Goal: Check status: Check status

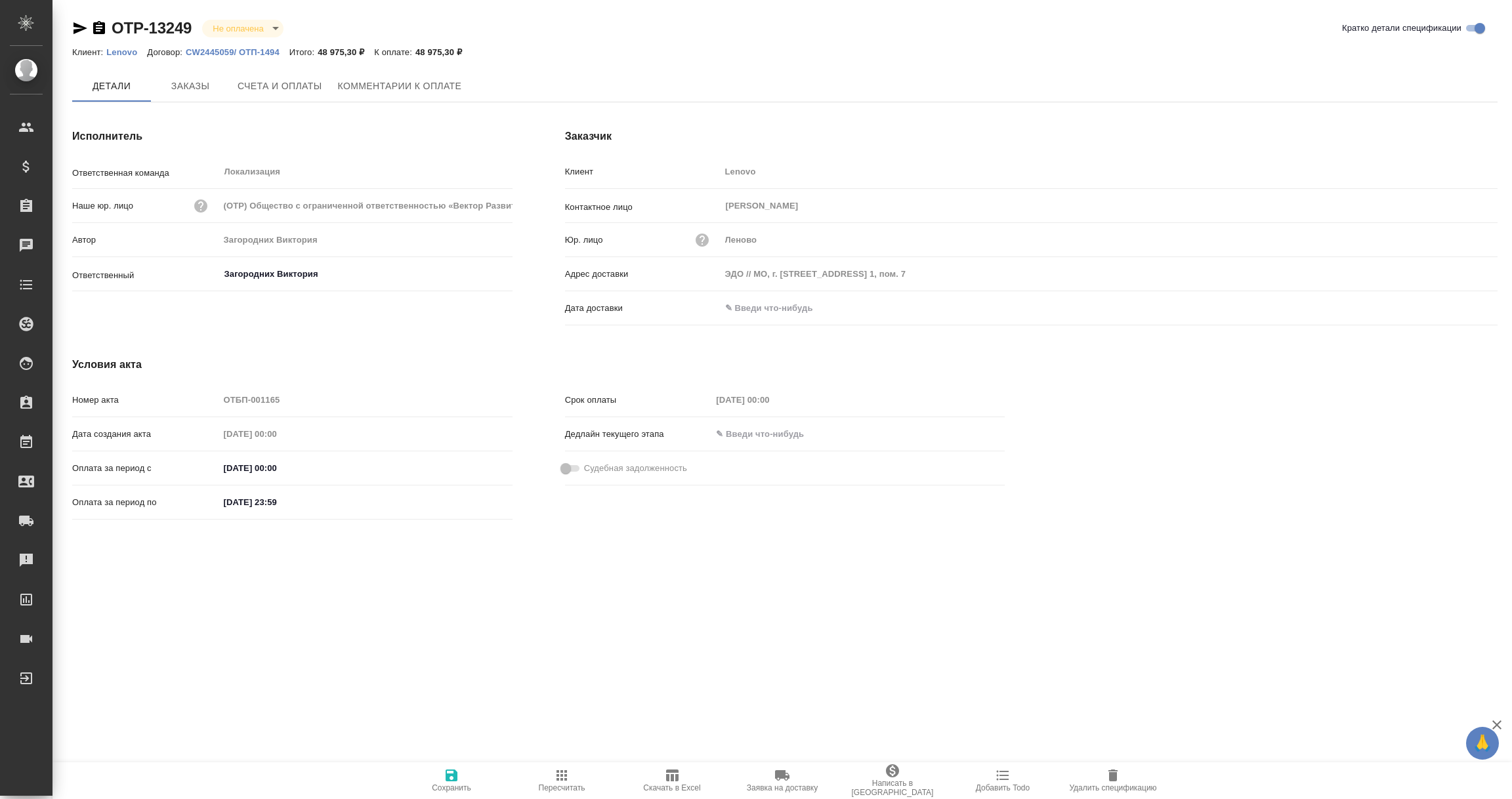
click at [757, 304] on input "text" at bounding box center [778, 308] width 115 height 19
click at [1460, 309] on icon "button" at bounding box center [1459, 307] width 11 height 13
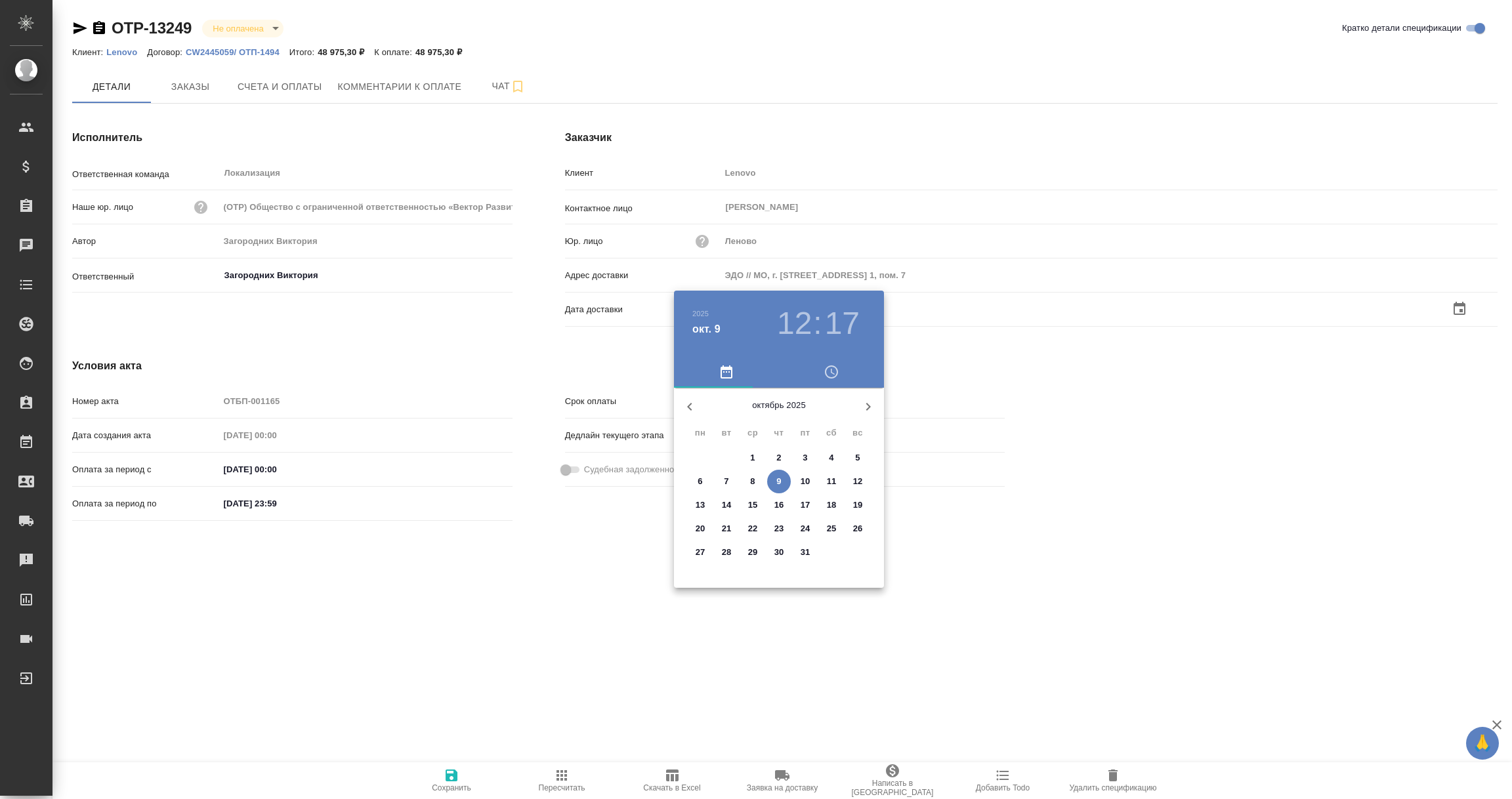
click at [780, 482] on p "9" at bounding box center [778, 482] width 5 height 13
type input "09.10.2025 12:17"
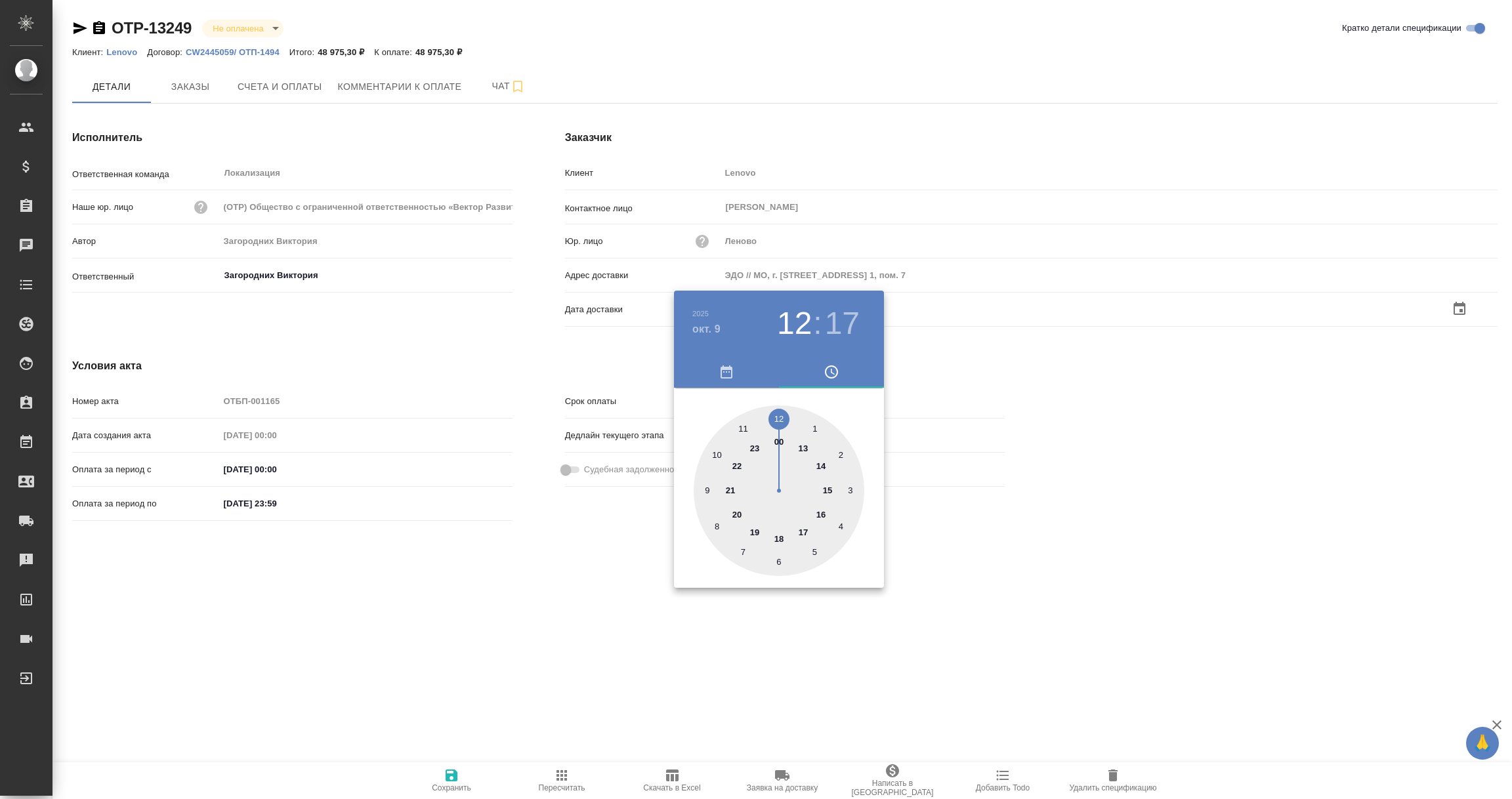
click at [515, 598] on div at bounding box center [756, 399] width 1512 height 799
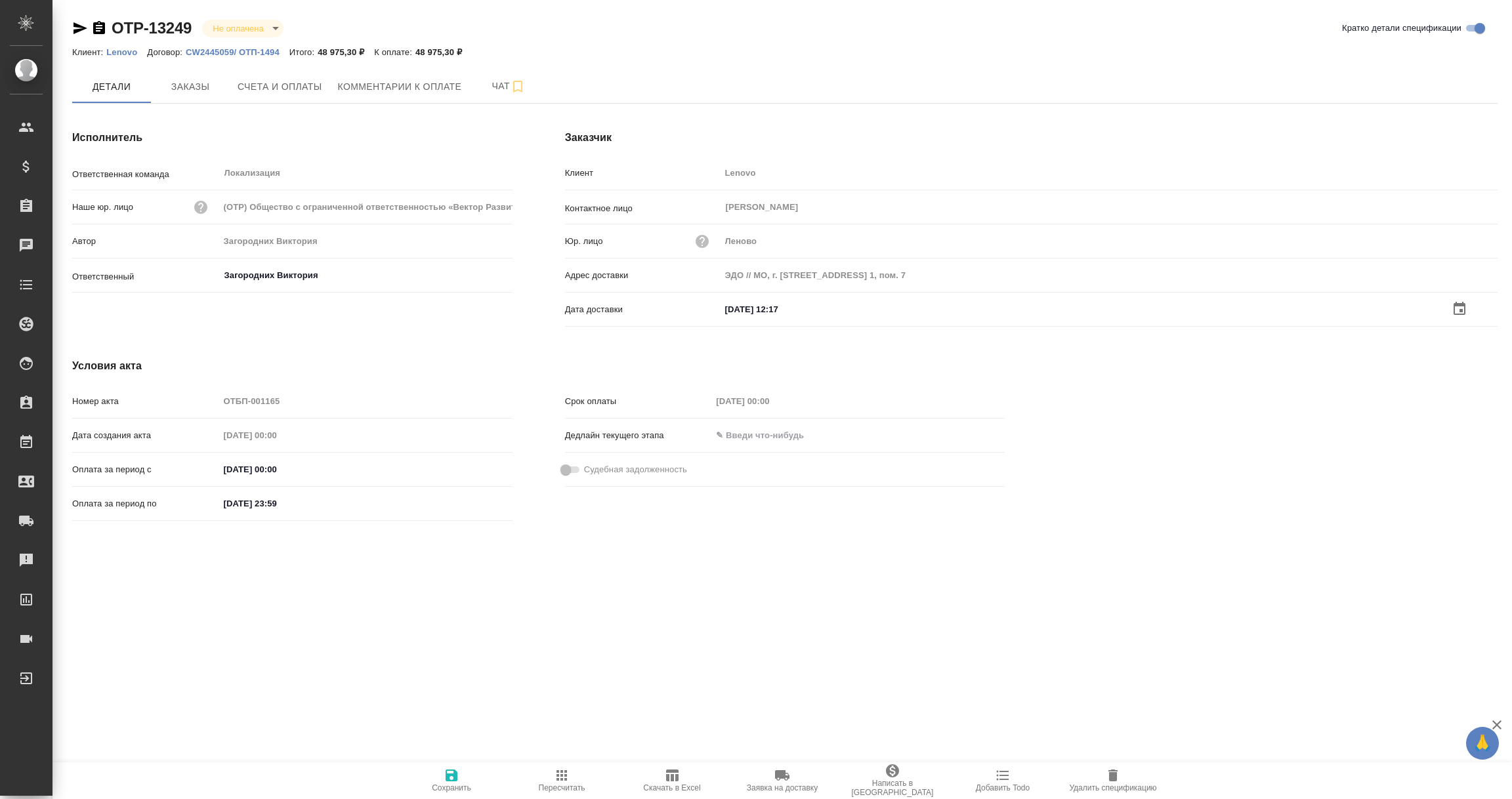
click at [455, 779] on icon "button" at bounding box center [452, 775] width 11 height 11
click at [278, 85] on span "Счета и оплаты" at bounding box center [280, 86] width 85 height 16
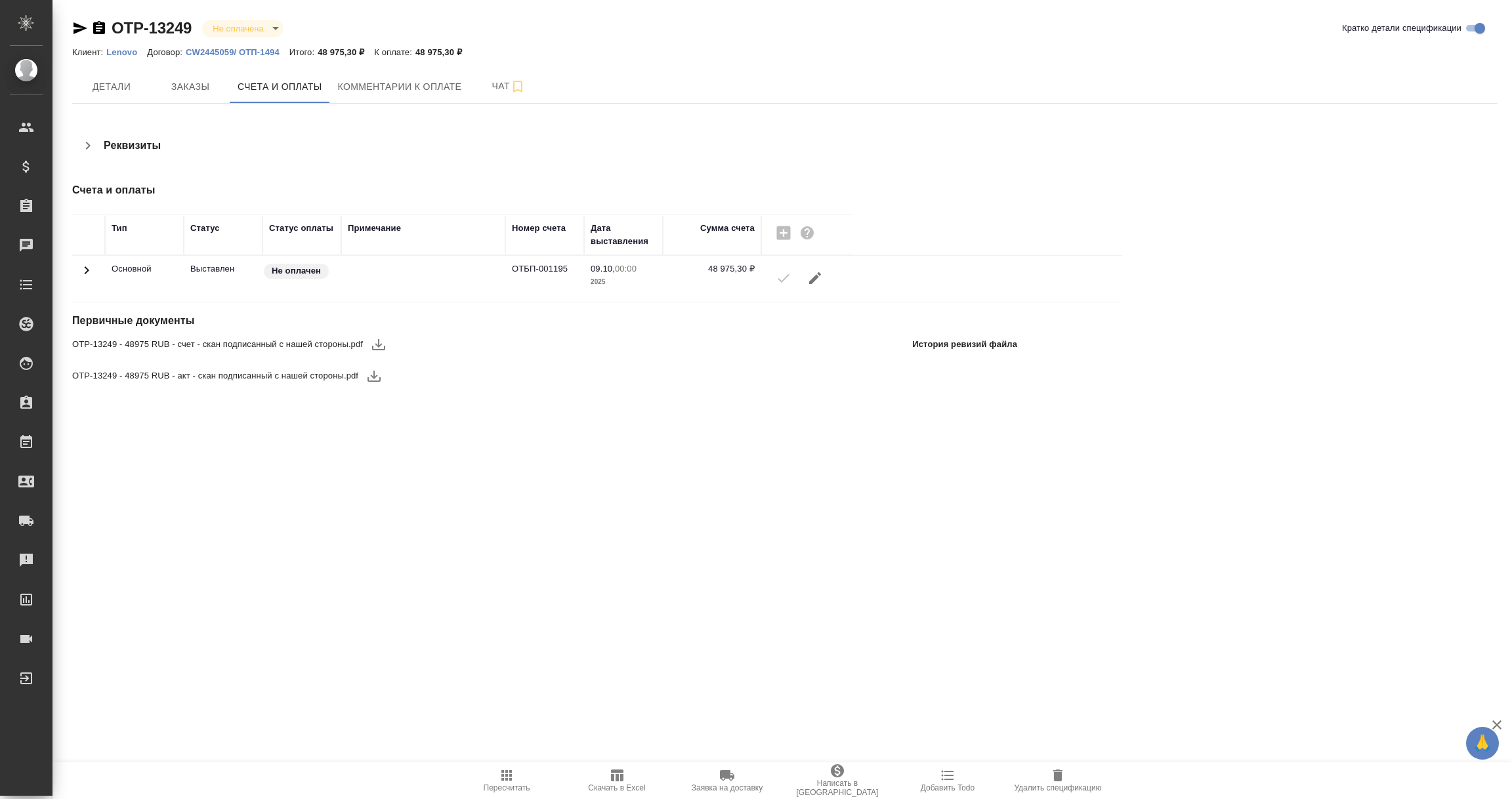
click at [376, 346] on icon "button" at bounding box center [379, 345] width 13 height 11
drag, startPoint x: 730, startPoint y: 119, endPoint x: 593, endPoint y: 123, distance: 137.1
click at [730, 119] on div "OTP-13249 Не оплачена notPayed Кратко детали спецификации Клиент: Lenovo Догово…" at bounding box center [785, 212] width 1440 height 425
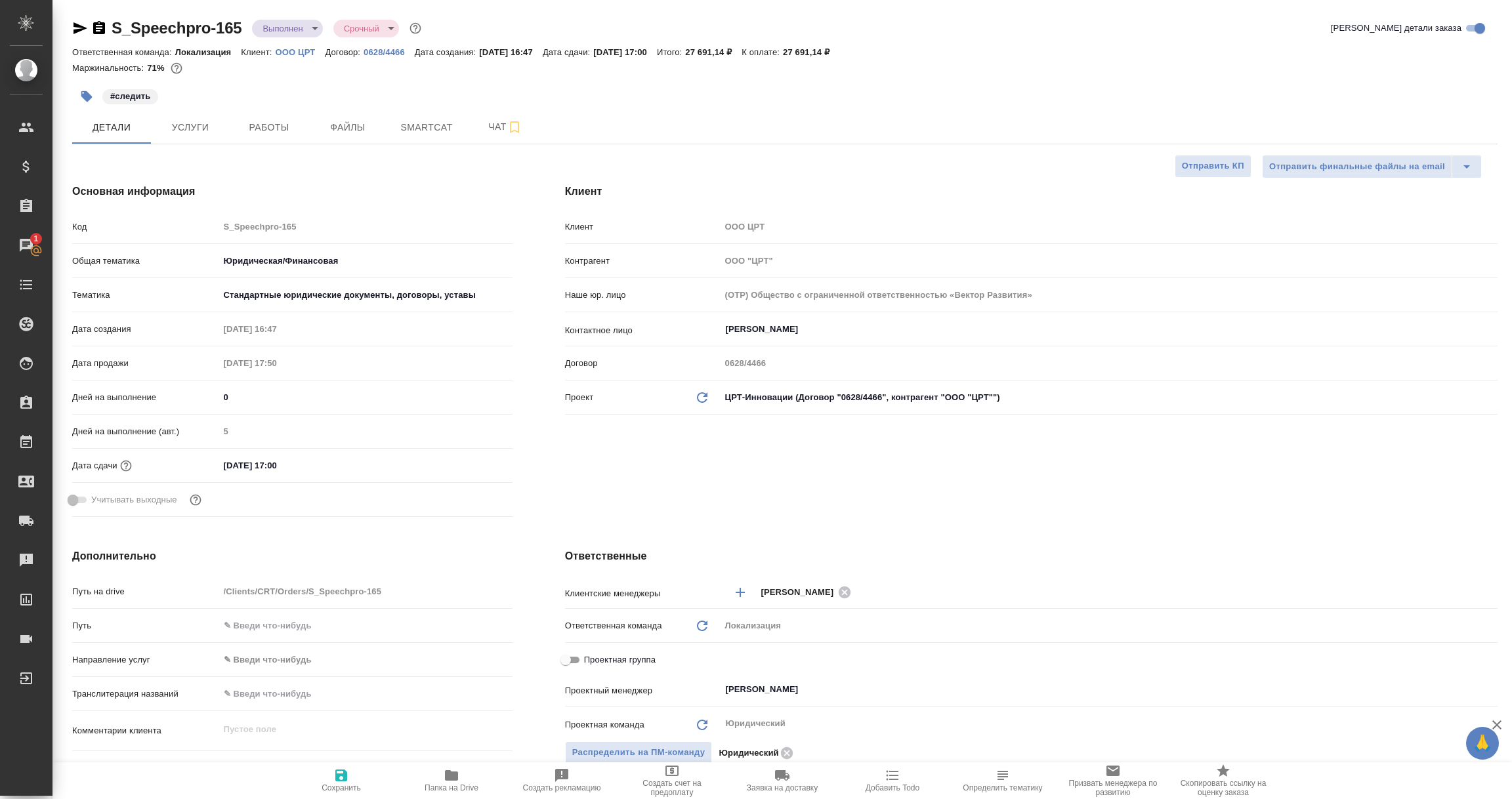
select select "RU"
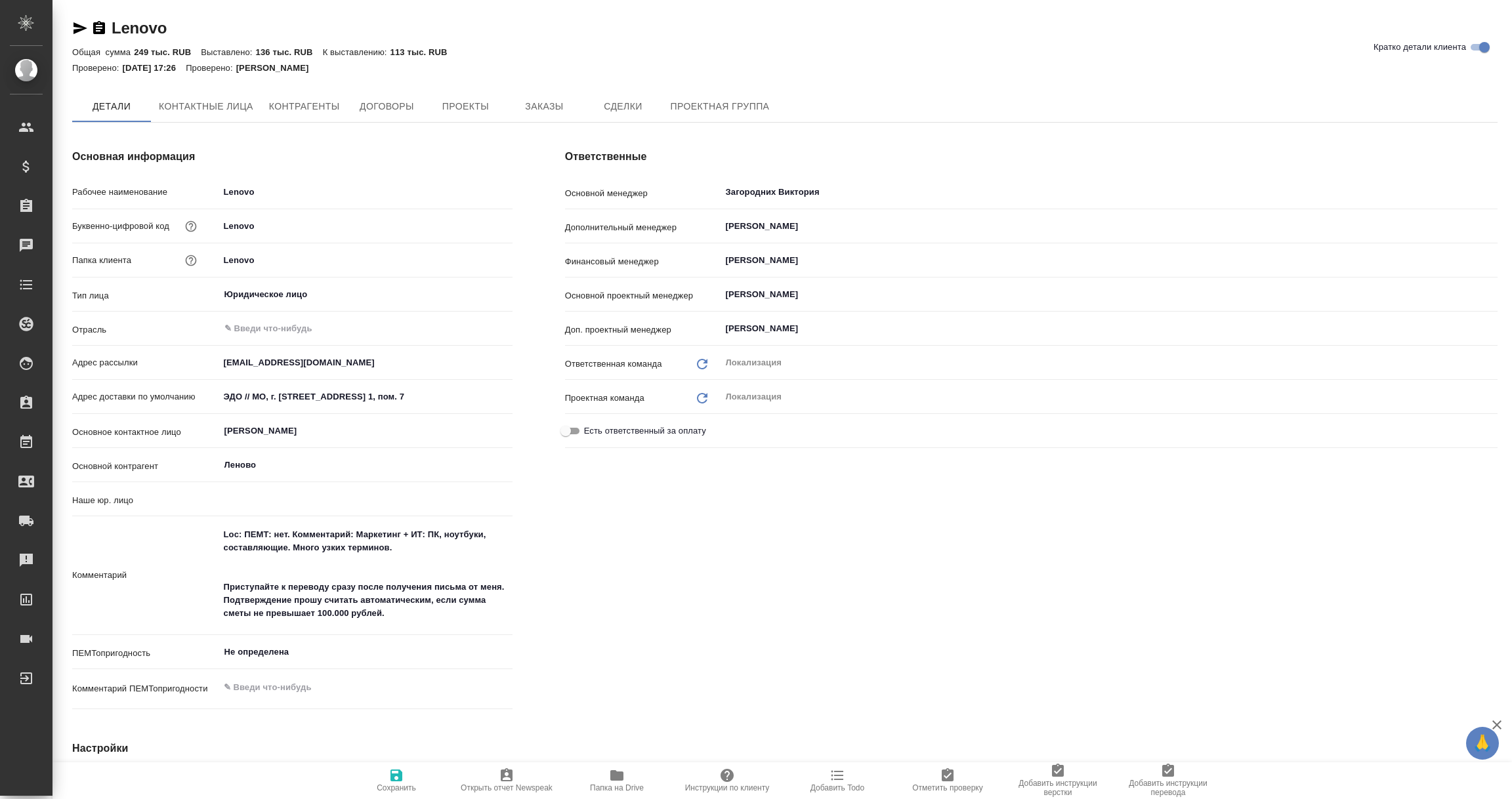
type input "(OTP) Общество с ограниченной ответственностью «Вектор Развития»"
type textarea "x"
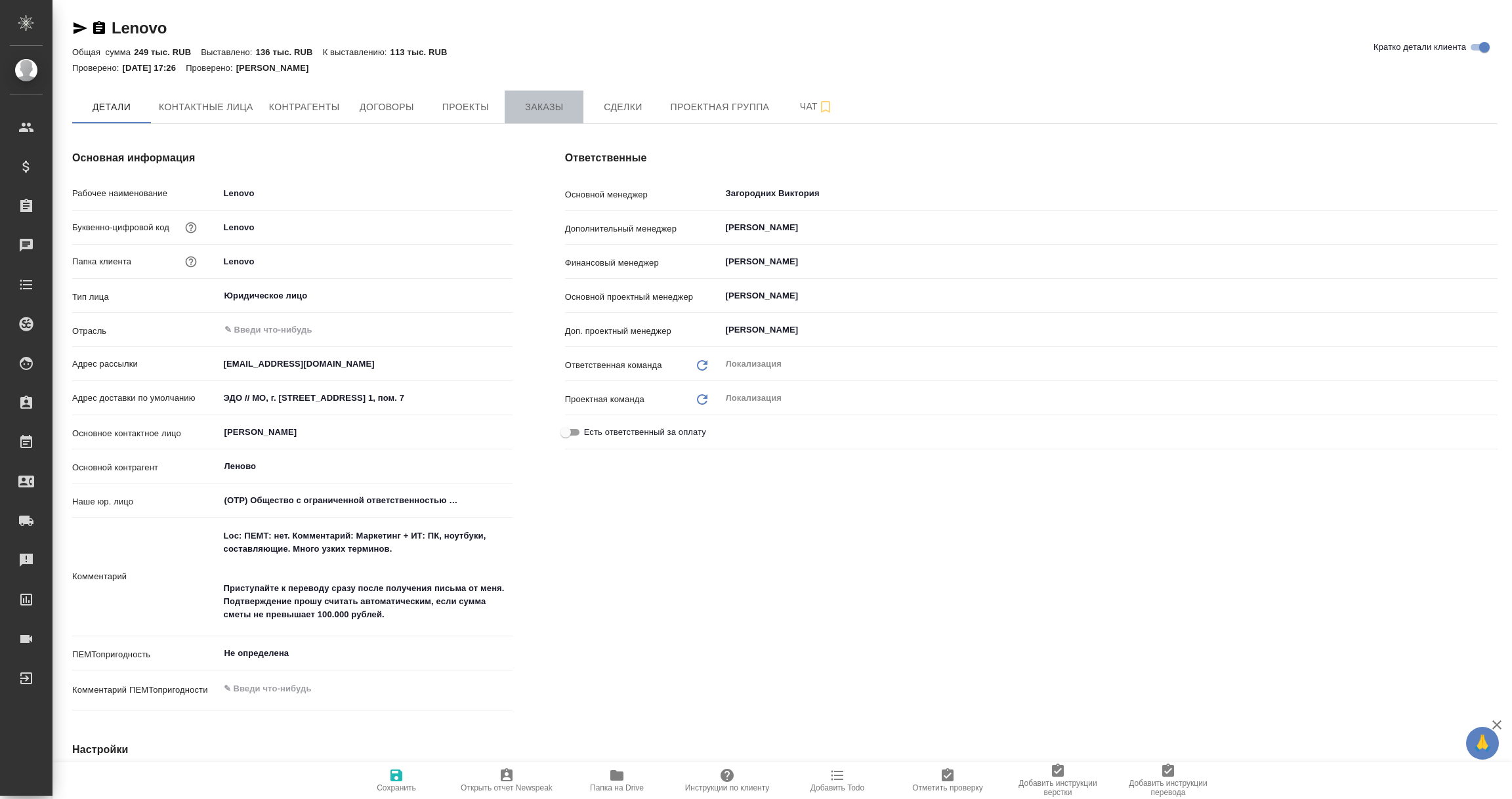
click at [538, 96] on button "Заказы" at bounding box center [544, 107] width 78 height 32
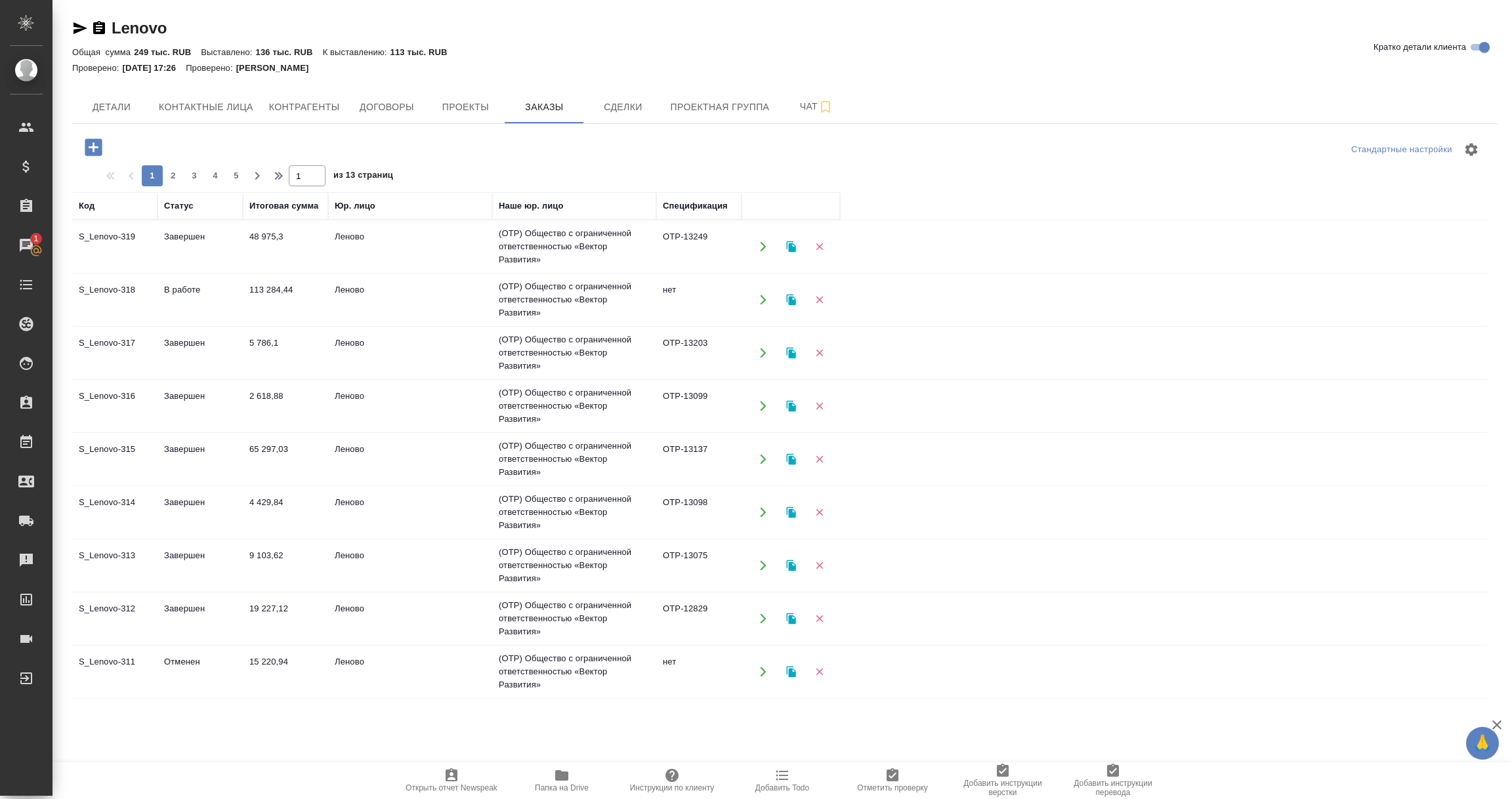
click at [423, 305] on td "Леново" at bounding box center [411, 300] width 164 height 46
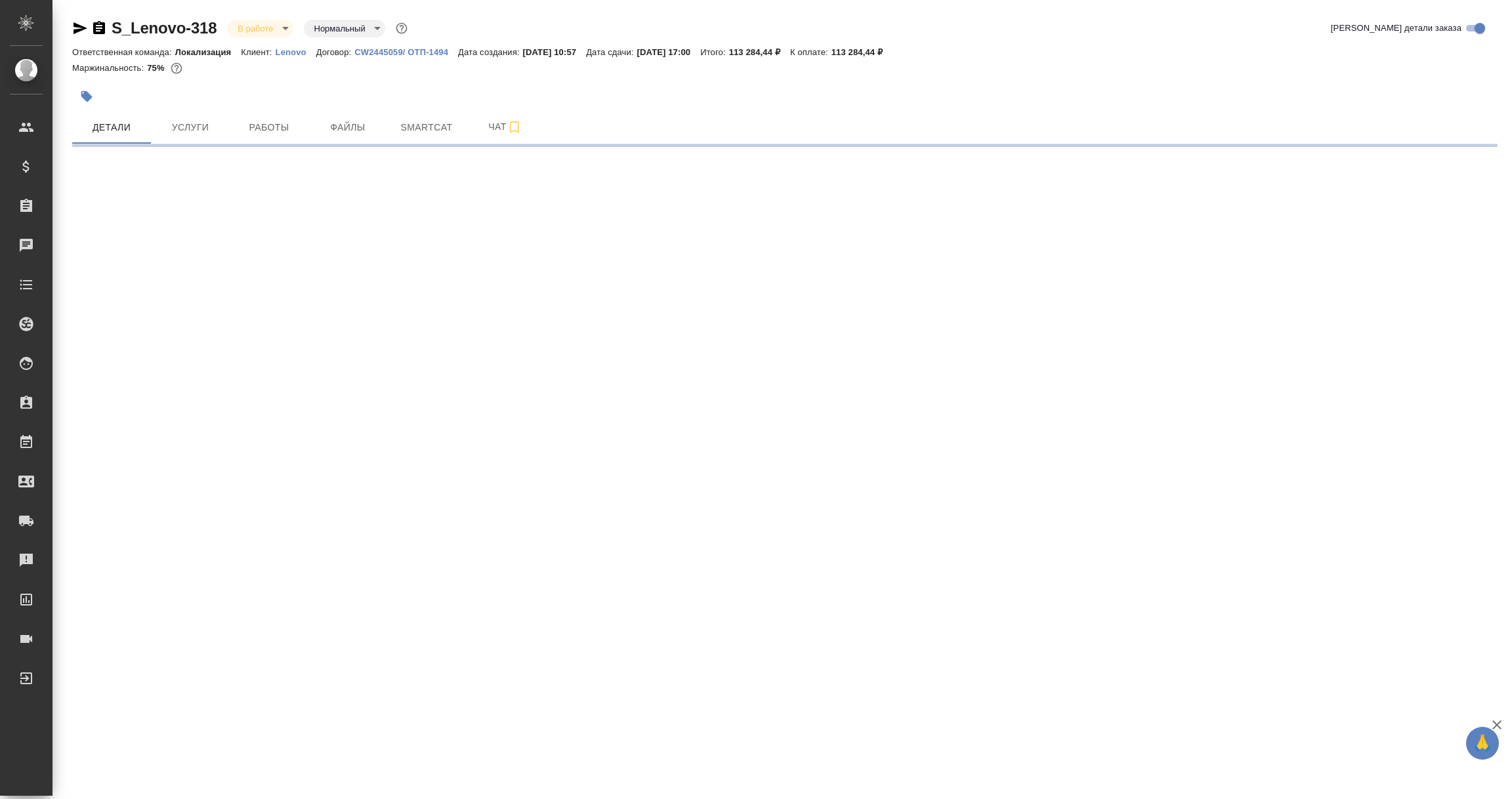
select select "RU"
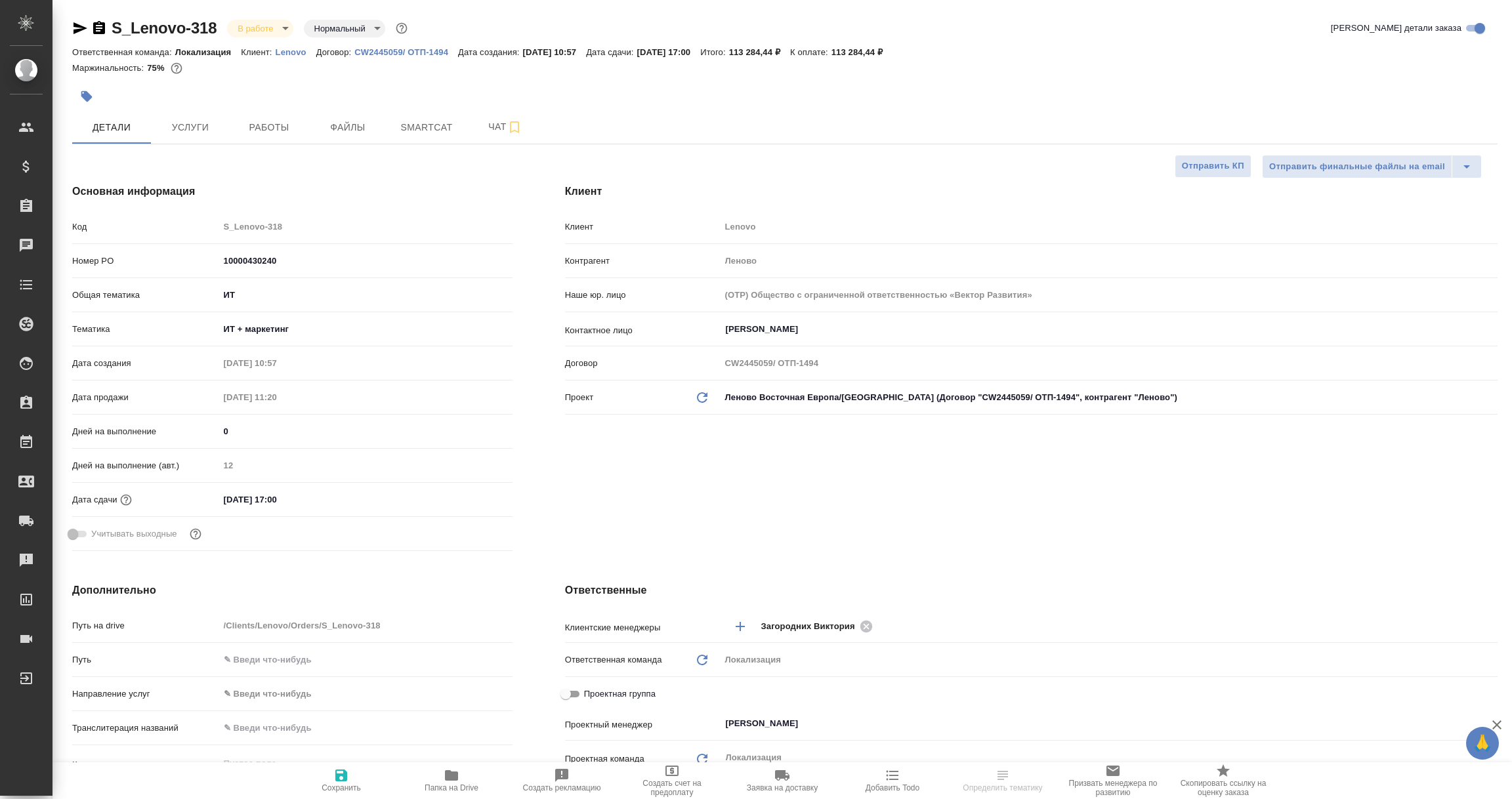
type textarea "x"
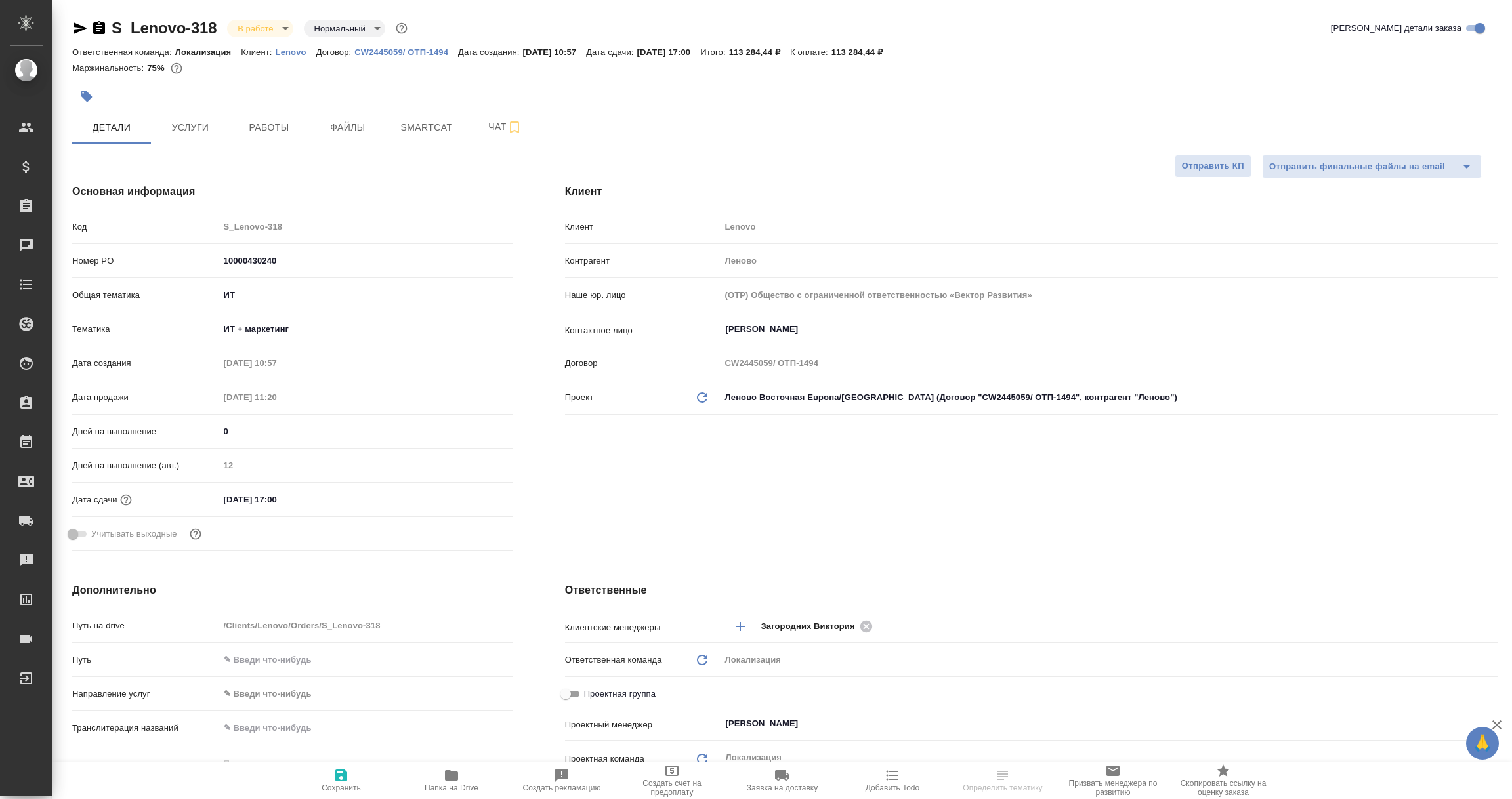
type textarea "x"
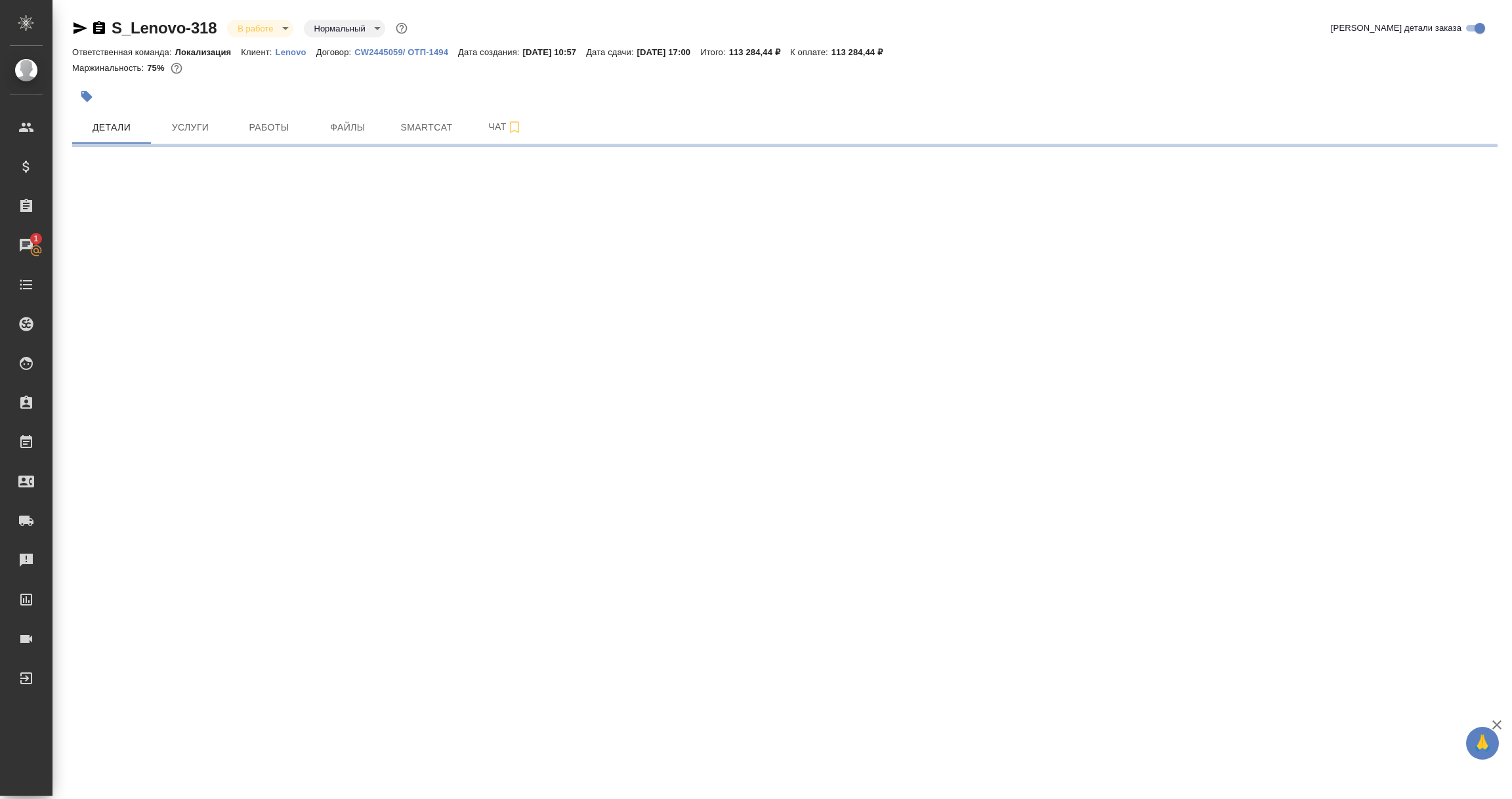
select select "RU"
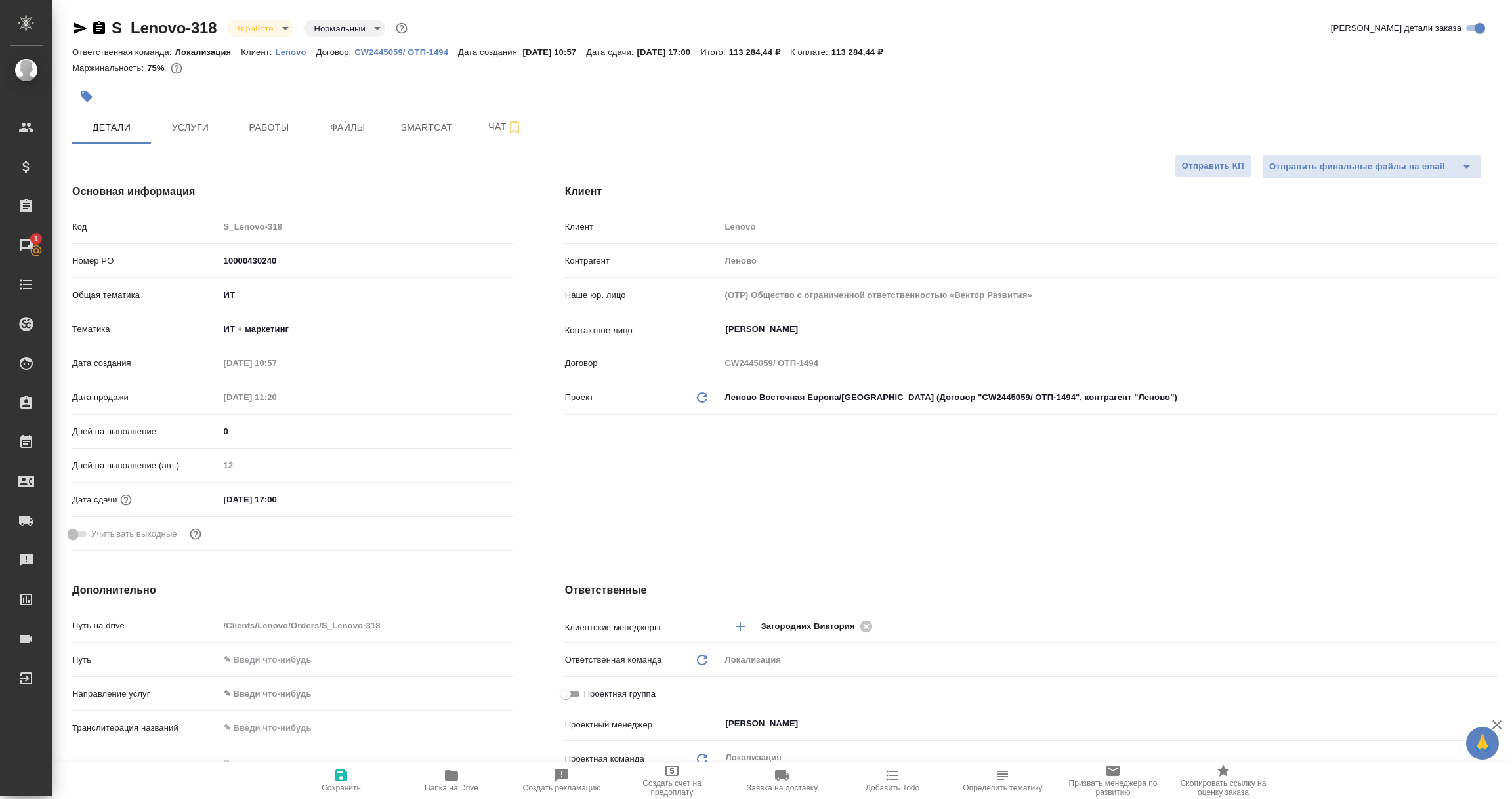
type textarea "x"
drag, startPoint x: 763, startPoint y: 53, endPoint x: 813, endPoint y: 54, distance: 50.0
click at [790, 54] on p "113 284,44 ₽" at bounding box center [760, 52] width 61 height 10
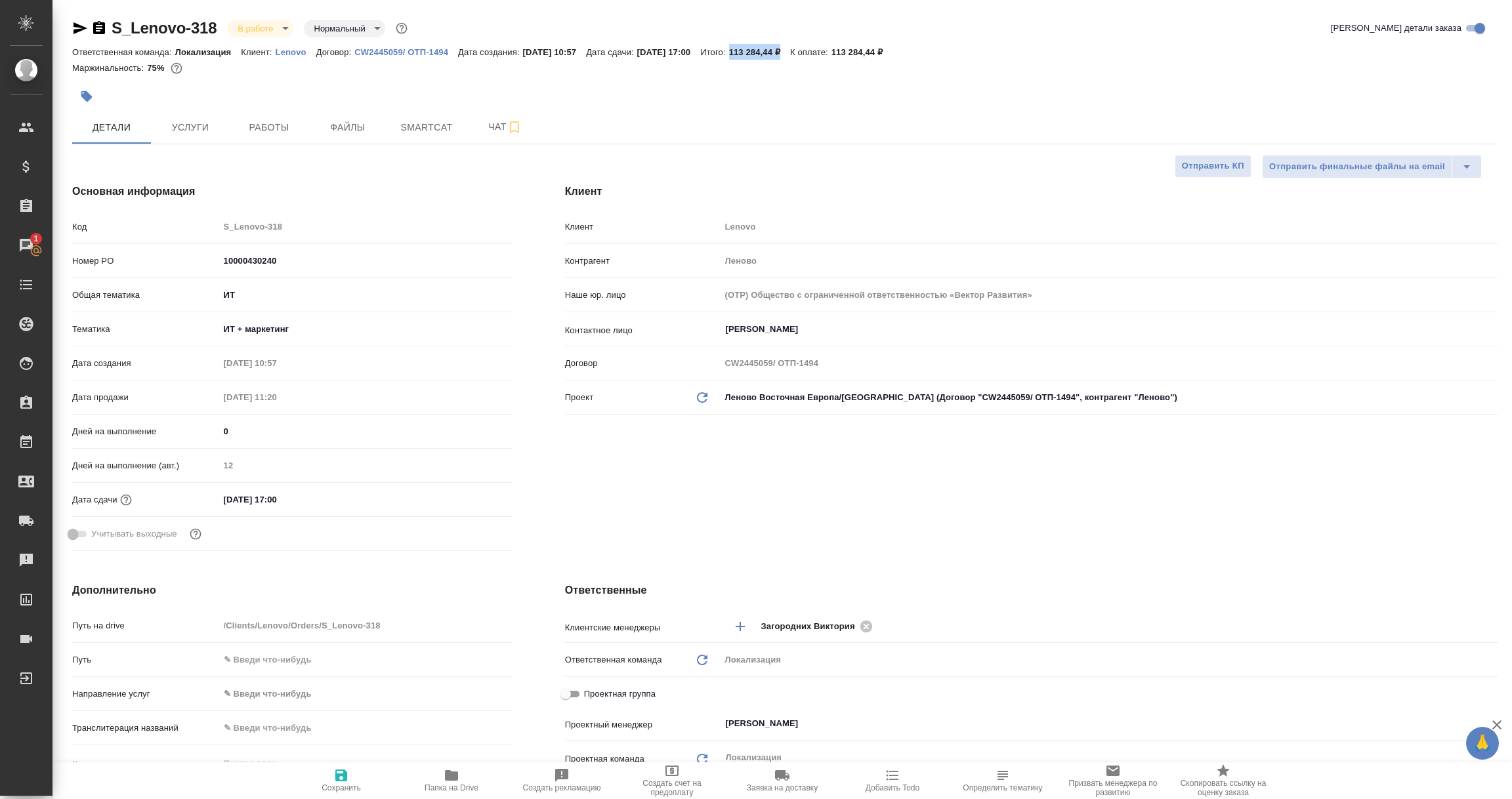
copy p "113 284,44 ₽"
